Goal: Check status: Check status

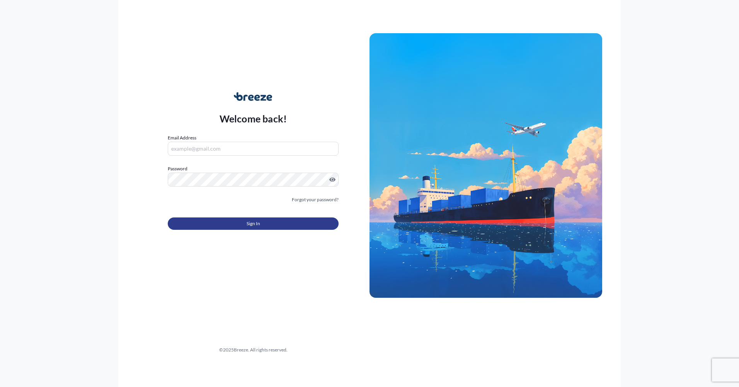
type input "[EMAIL_ADDRESS][DOMAIN_NAME]"
click at [284, 221] on button "Sign In" at bounding box center [253, 224] width 171 height 12
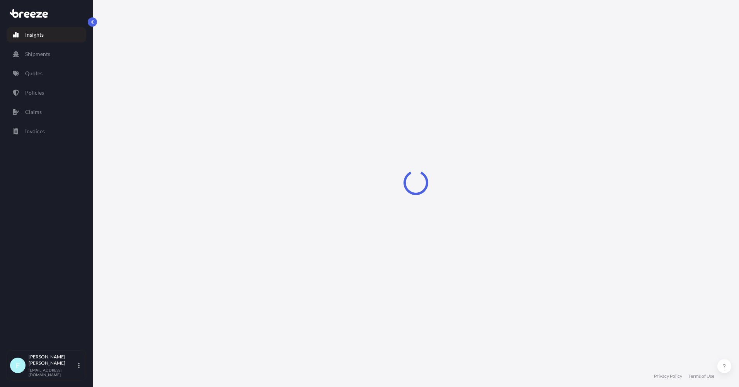
select select "2025"
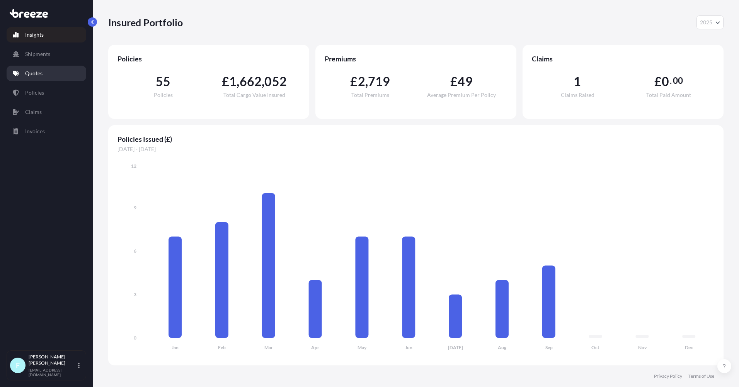
click at [51, 78] on link "Quotes" at bounding box center [47, 73] width 80 height 15
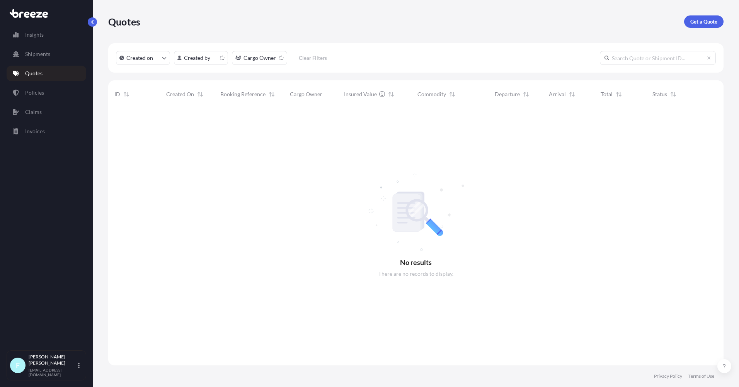
scroll to position [256, 610]
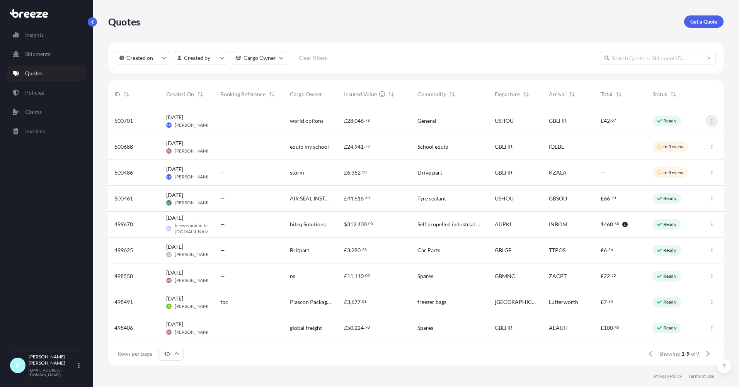
click at [713, 120] on icon "button" at bounding box center [712, 121] width 1 height 4
click at [445, 125] on div "General" at bounding box center [449, 121] width 77 height 26
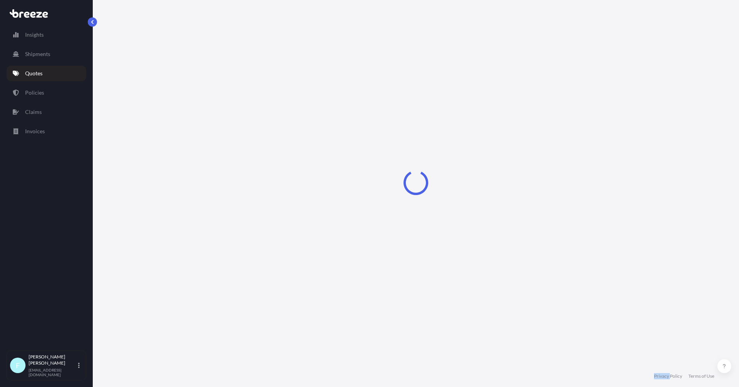
click at [445, 125] on div "Loading" at bounding box center [416, 183] width 616 height 366
select select "Road"
select select "Air"
select select "Road"
select select "3"
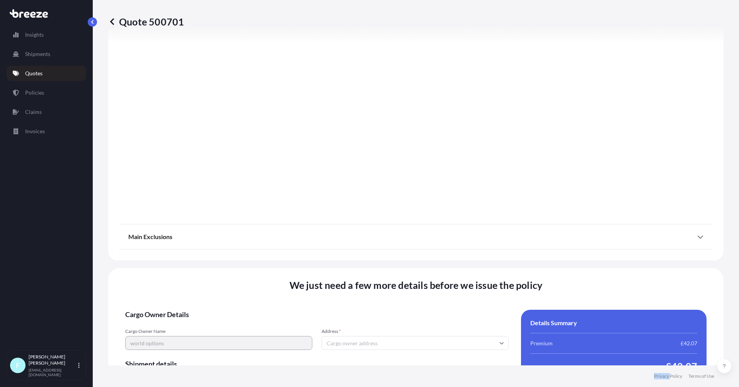
scroll to position [993, 0]
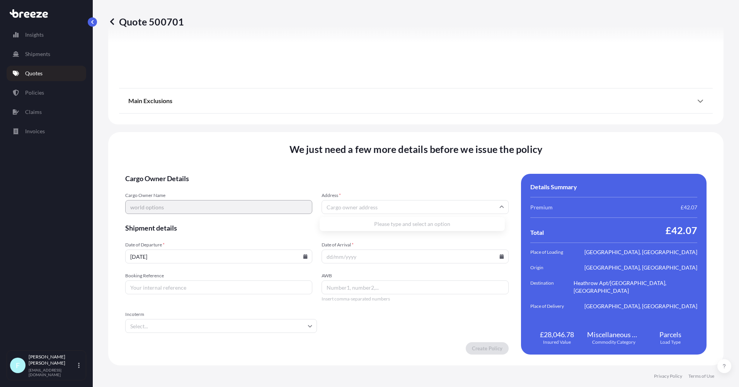
click at [331, 202] on input "Address *" at bounding box center [415, 207] width 187 height 14
click at [178, 285] on input "Booking Reference" at bounding box center [218, 288] width 187 height 14
type input "ukcoj84022"
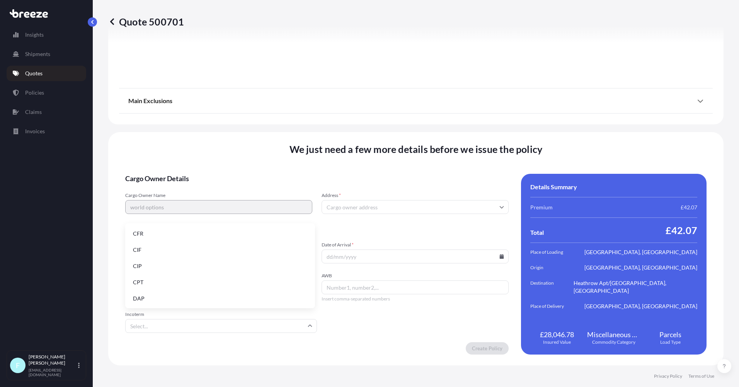
click at [185, 326] on input "Incoterm" at bounding box center [221, 326] width 192 height 14
click at [161, 295] on li "DAP" at bounding box center [220, 299] width 184 height 15
click at [333, 290] on input "AWB" at bounding box center [415, 288] width 187 height 14
type input "1879214396"
click at [350, 256] on input "Date of Arrival *" at bounding box center [415, 257] width 187 height 14
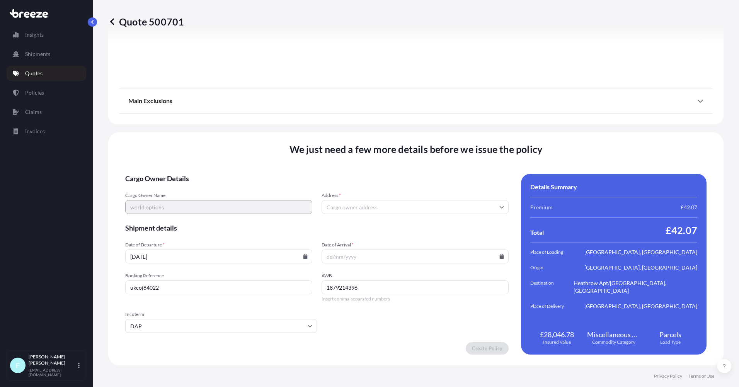
click at [500, 257] on icon at bounding box center [502, 256] width 4 height 5
click at [426, 174] on button "10" at bounding box center [420, 171] width 12 height 12
type input "[DATE]"
click at [379, 207] on input "Address *" at bounding box center [415, 207] width 187 height 14
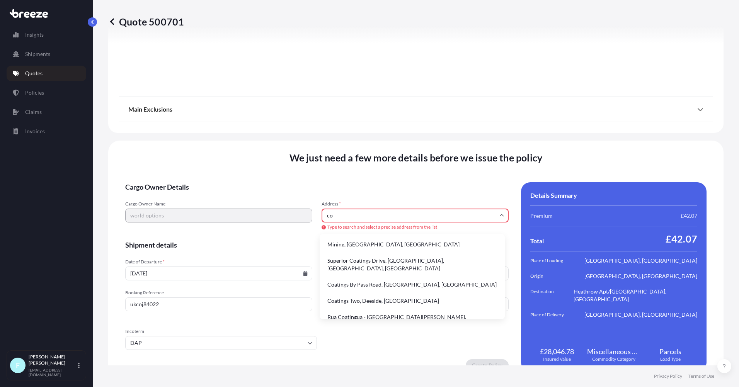
type input "c"
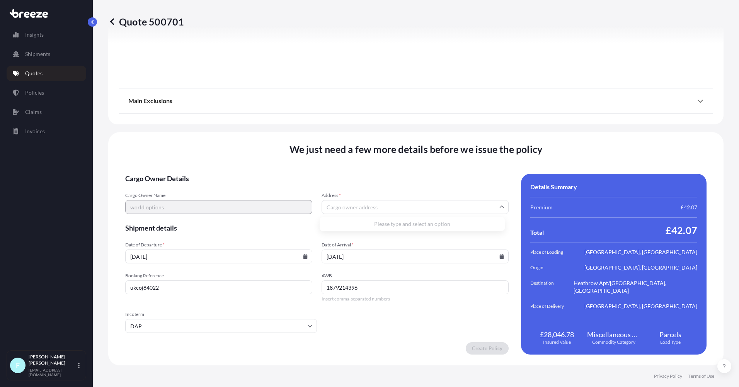
click at [329, 205] on input "Address *" at bounding box center [415, 207] width 187 height 14
click at [338, 205] on input "Address *" at bounding box center [415, 207] width 187 height 14
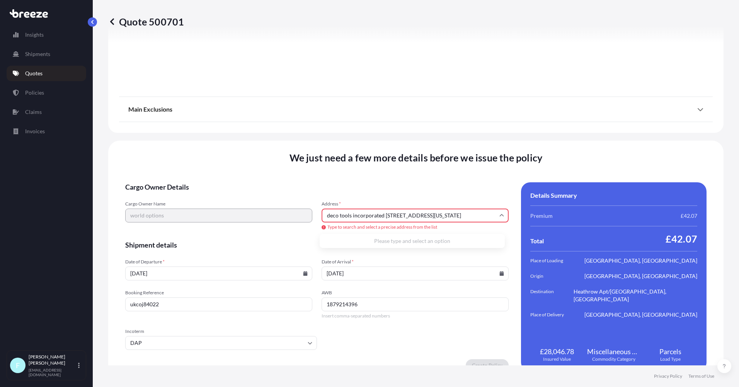
drag, startPoint x: 383, startPoint y: 215, endPoint x: 307, endPoint y: 205, distance: 76.8
click at [307, 205] on div "Cargo Owner Name world options Address * deco tools incorporated [STREET_ADDRES…" at bounding box center [317, 216] width 384 height 30
click at [413, 240] on li "[STREET_ADDRESS][US_STATE]" at bounding box center [412, 244] width 179 height 15
type input "[STREET_ADDRESS]"
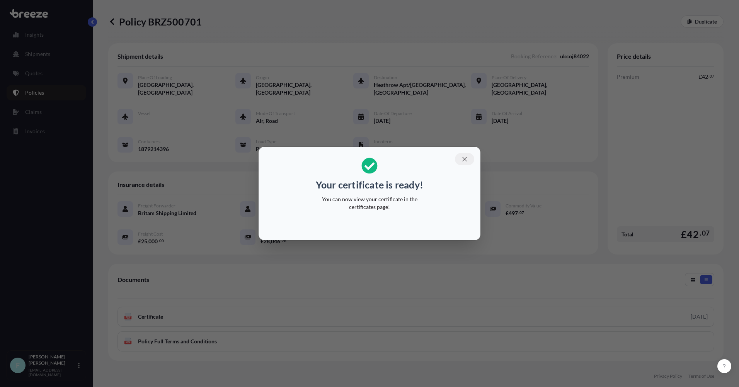
click at [470, 159] on button "button" at bounding box center [464, 159] width 19 height 12
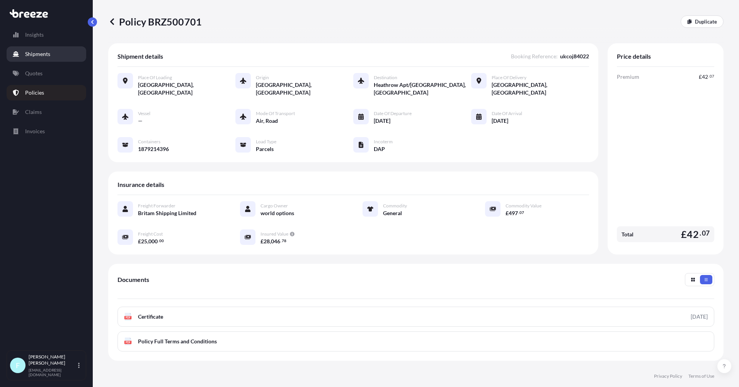
click at [41, 48] on link "Shipments" at bounding box center [47, 53] width 80 height 15
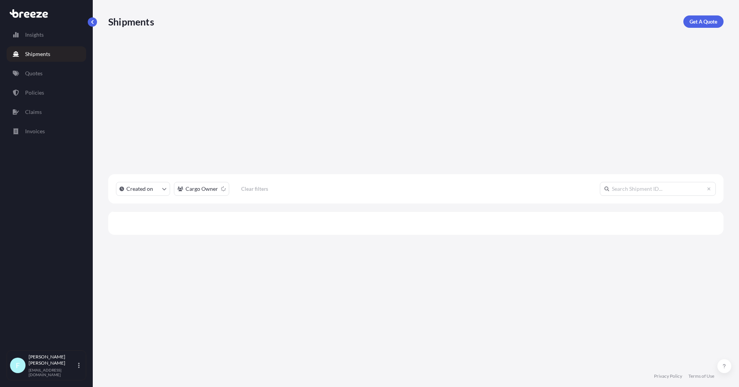
scroll to position [280, 610]
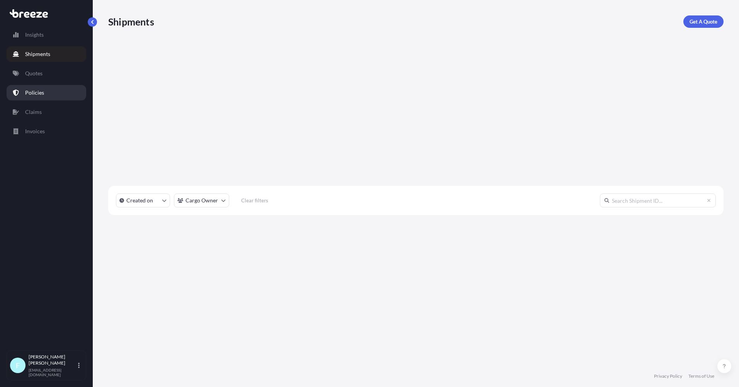
click at [39, 88] on link "Policies" at bounding box center [47, 92] width 80 height 15
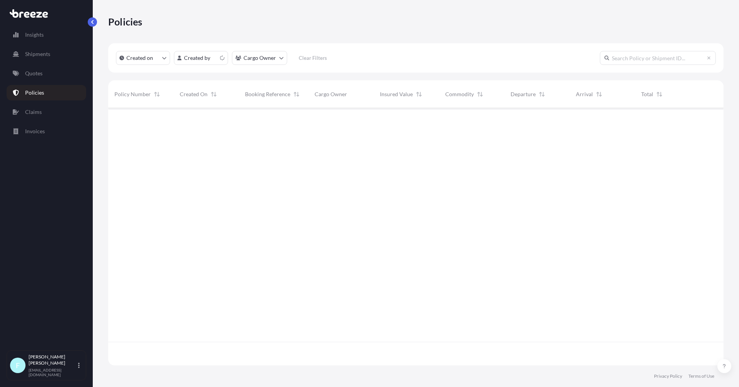
scroll to position [256, 610]
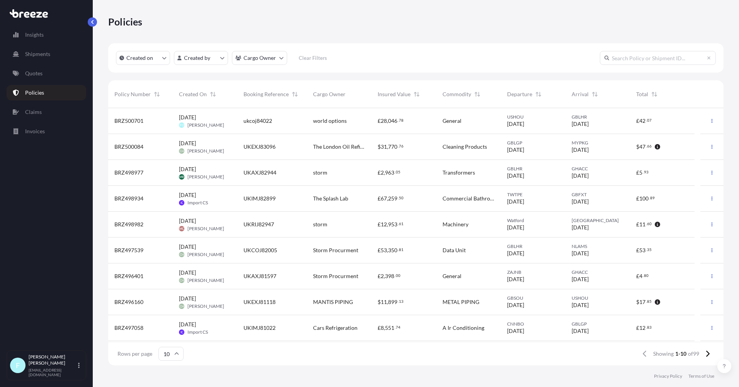
click at [322, 119] on span "world options" at bounding box center [330, 121] width 34 height 8
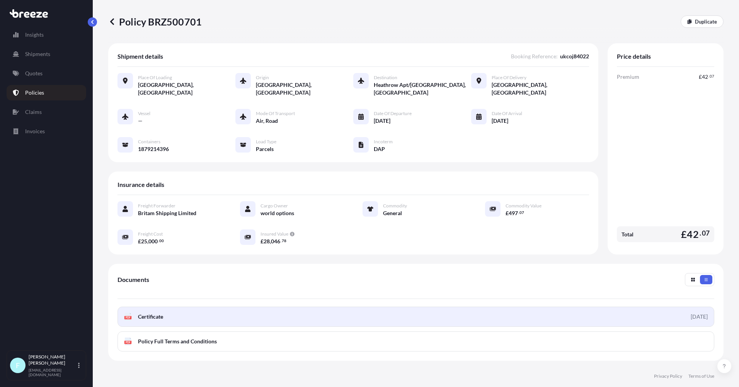
click at [213, 319] on link "PDF Certificate [DATE]" at bounding box center [416, 317] width 597 height 20
